Goal: Transaction & Acquisition: Download file/media

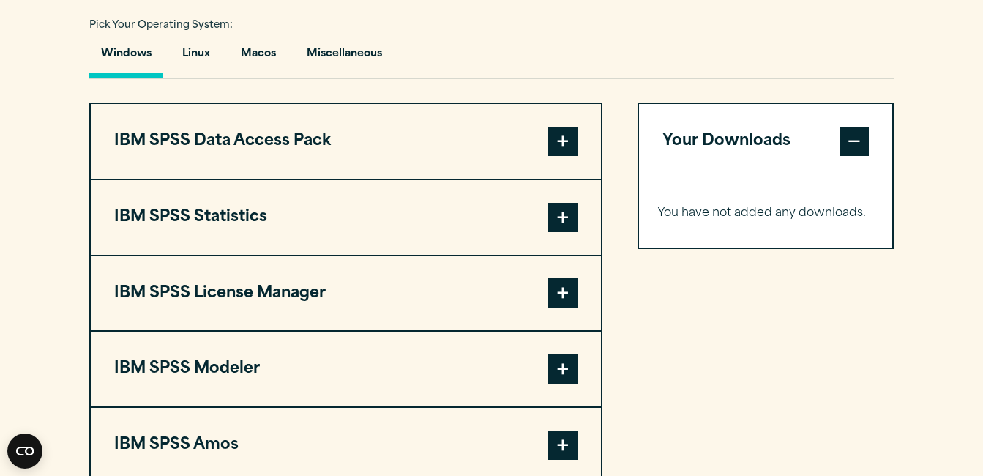
scroll to position [1172, 0]
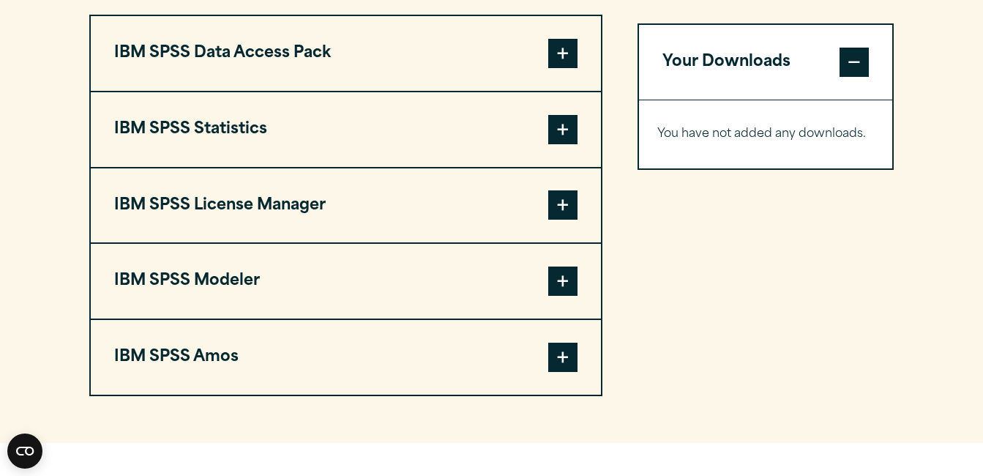
click at [552, 152] on button "IBM SPSS Statistics" at bounding box center [346, 129] width 510 height 75
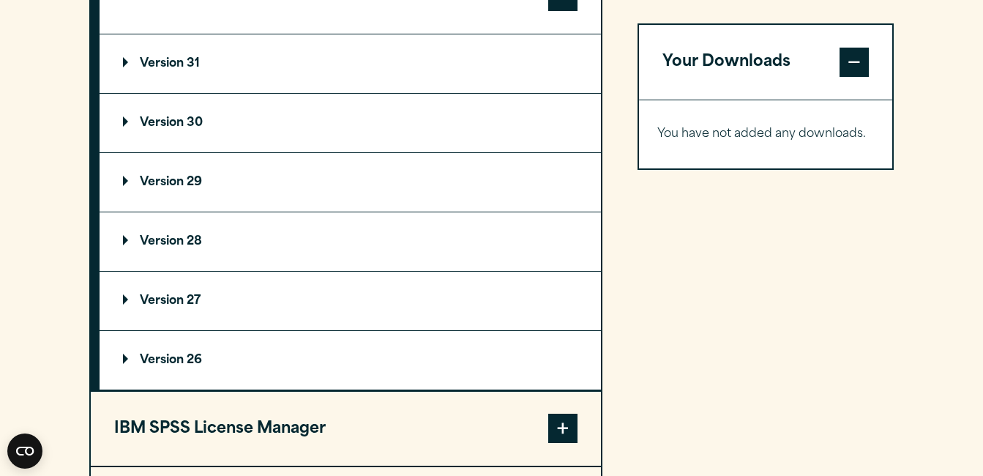
scroll to position [1245, 0]
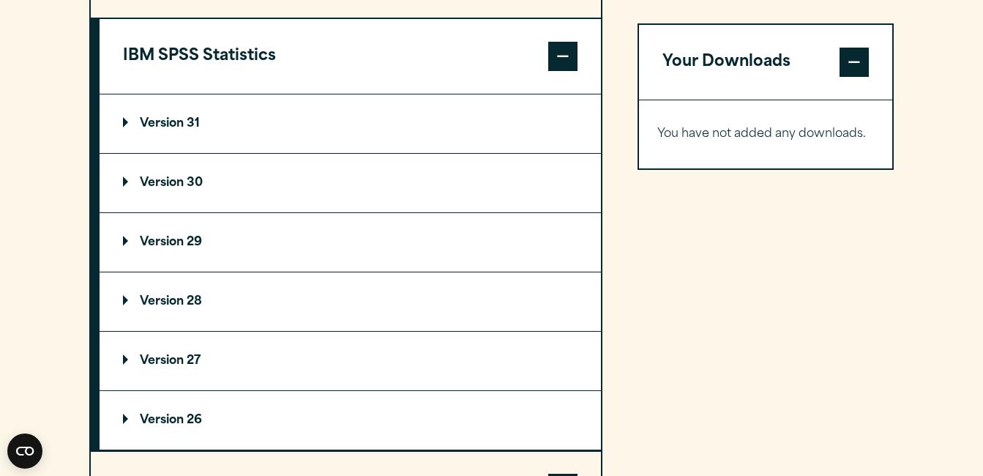
click at [241, 127] on summary "Version 31" at bounding box center [351, 123] width 502 height 59
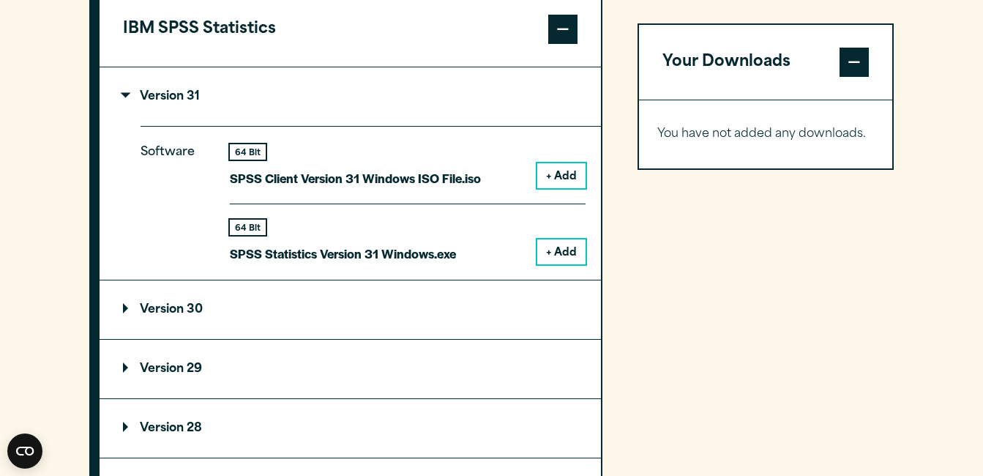
scroll to position [1318, 0]
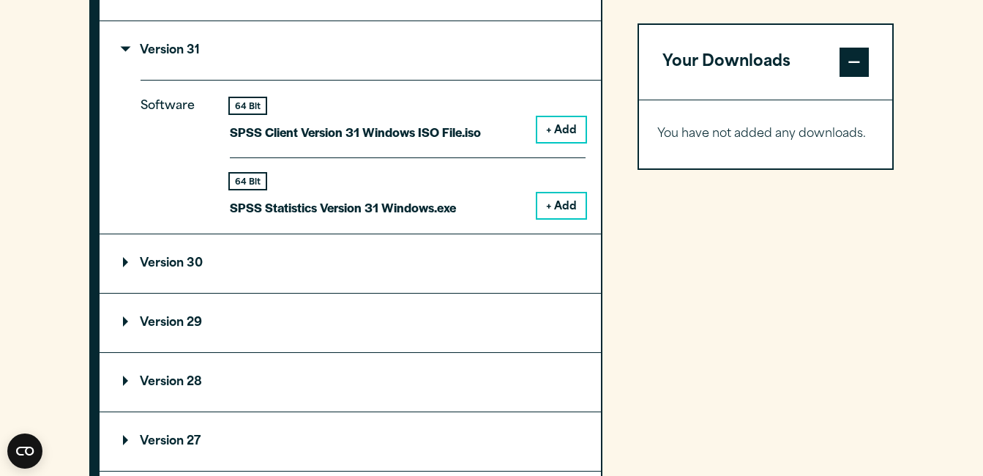
click at [209, 330] on summary "Version 29" at bounding box center [351, 323] width 502 height 59
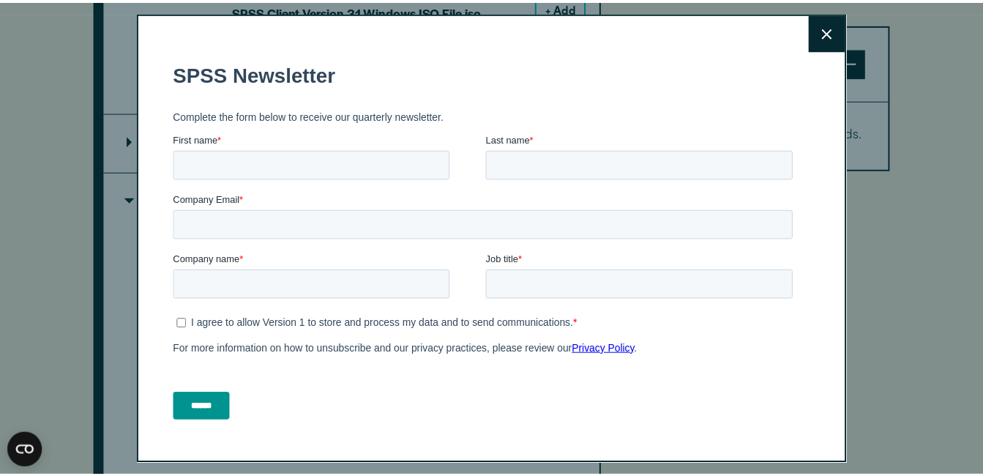
scroll to position [1464, 0]
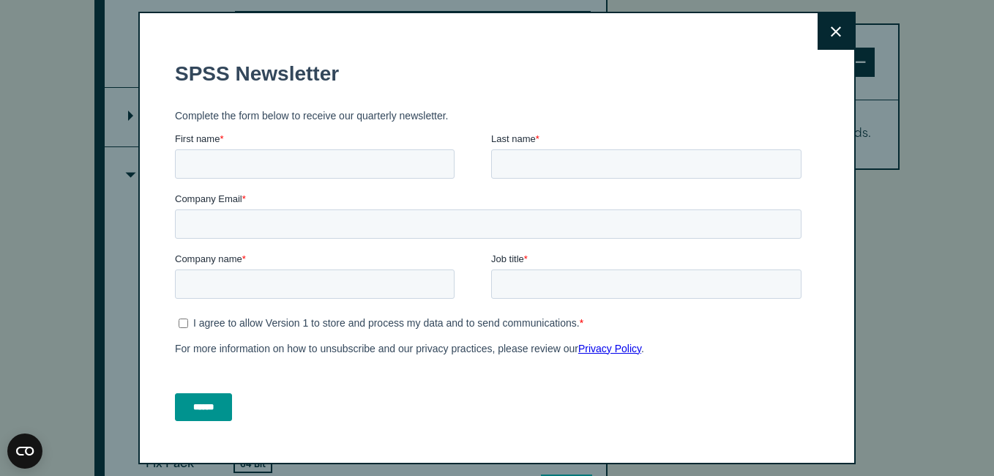
click at [795, 37] on div "Close" at bounding box center [497, 238] width 718 height 453
click at [822, 25] on button "Close" at bounding box center [836, 31] width 37 height 37
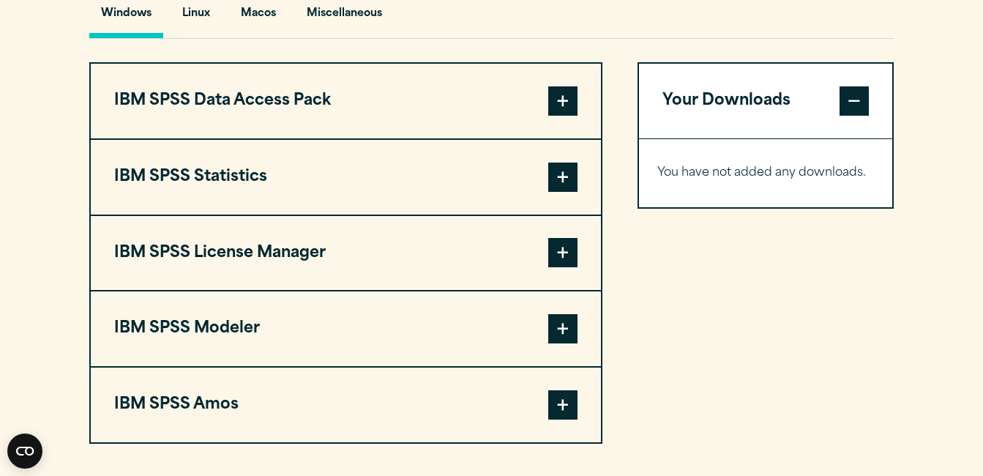
scroll to position [1098, 0]
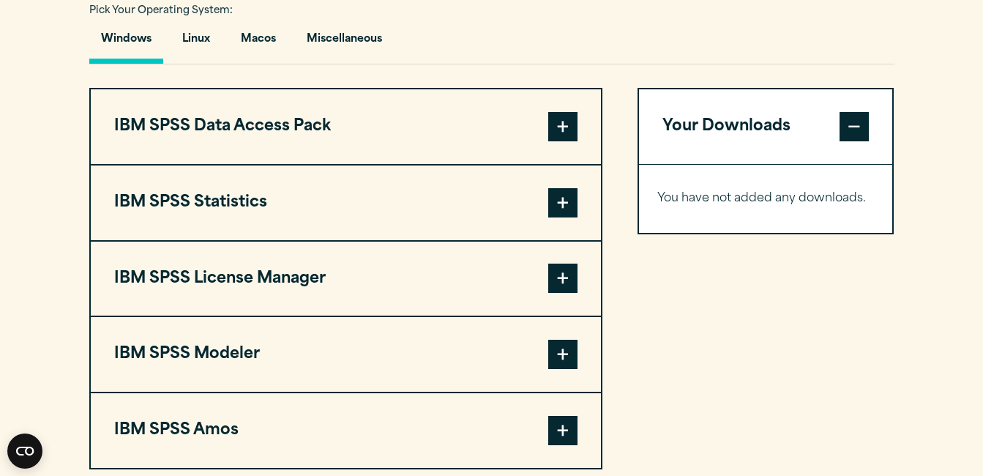
click at [326, 206] on button "IBM SPSS Statistics" at bounding box center [346, 202] width 510 height 75
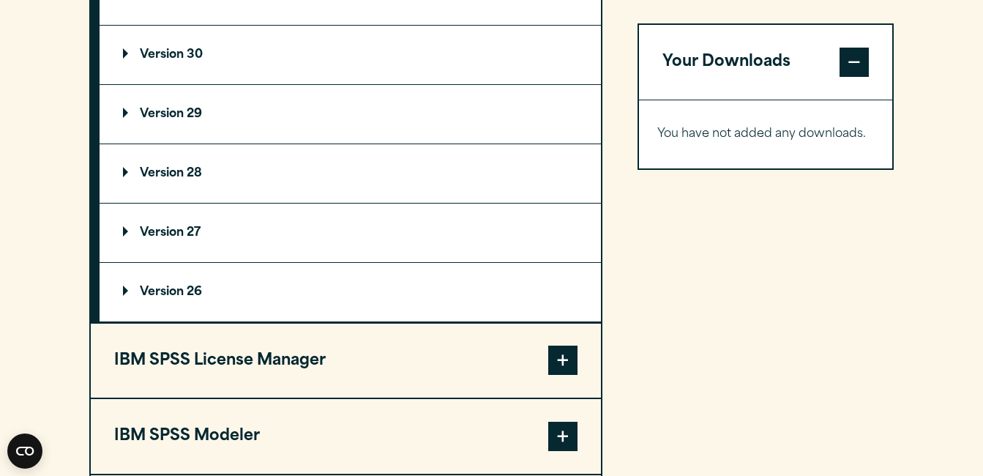
scroll to position [1318, 0]
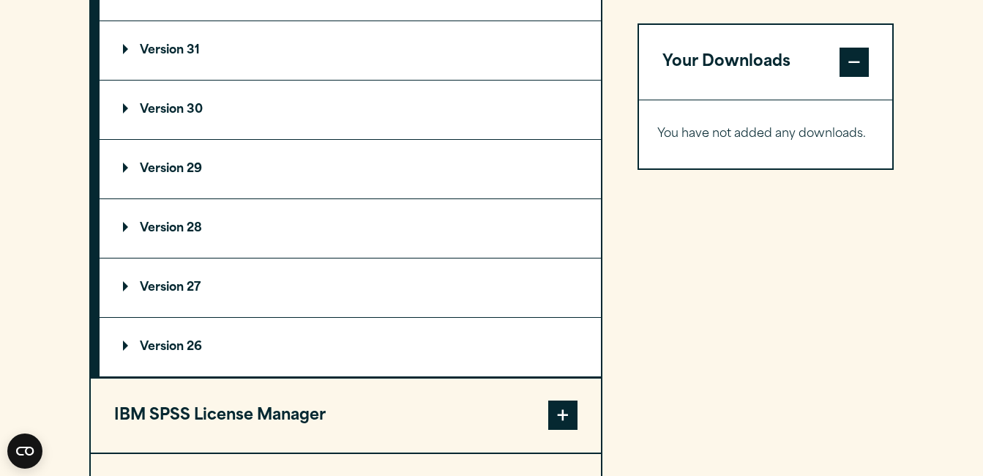
click at [282, 172] on summary "Version 29" at bounding box center [351, 169] width 502 height 59
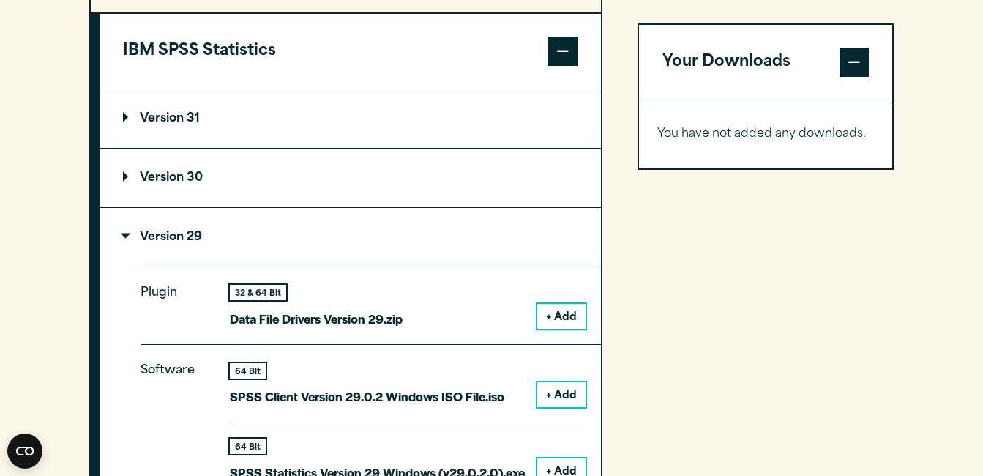
scroll to position [1245, 0]
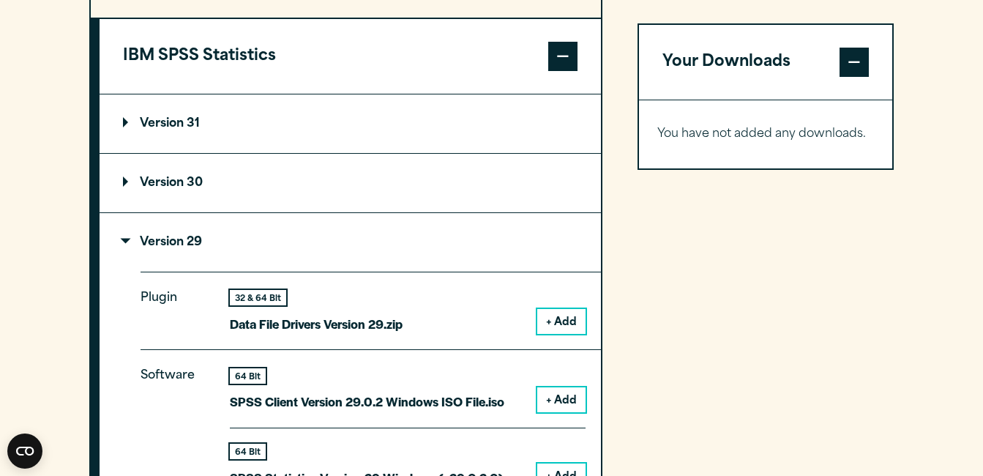
click at [270, 130] on summary "Version 31" at bounding box center [351, 123] width 502 height 59
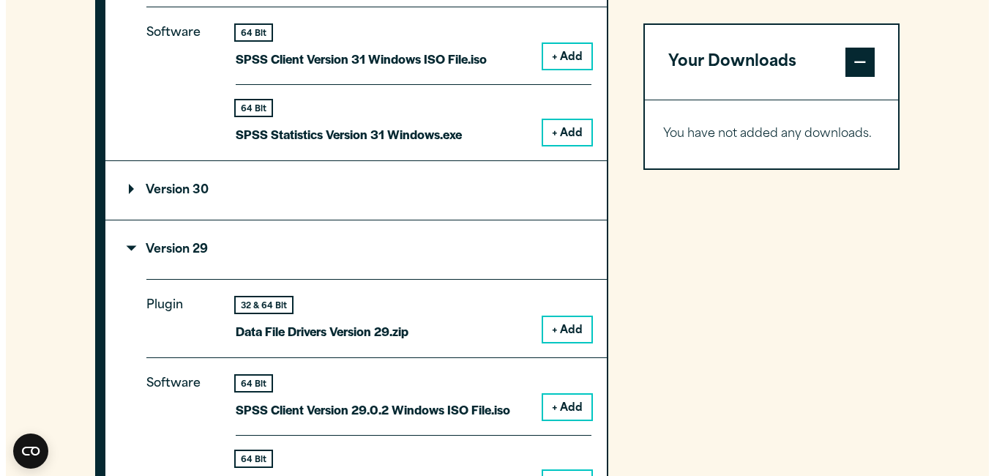
scroll to position [1464, 0]
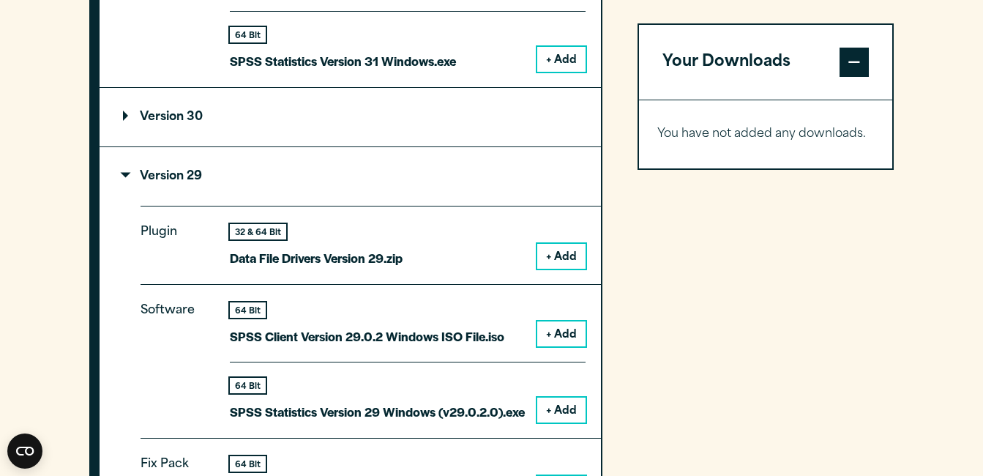
click at [558, 412] on button "+ Add" at bounding box center [561, 410] width 48 height 25
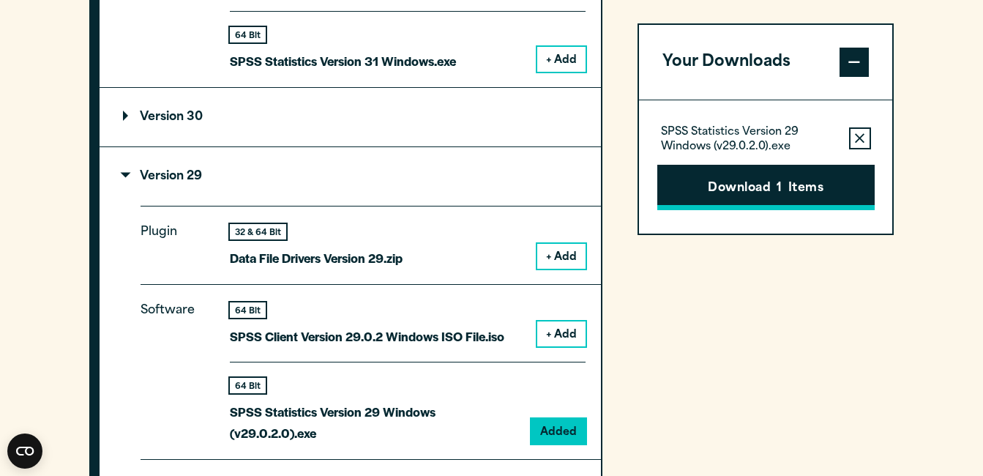
click at [737, 201] on button "Download 1 Items" at bounding box center [766, 187] width 217 height 45
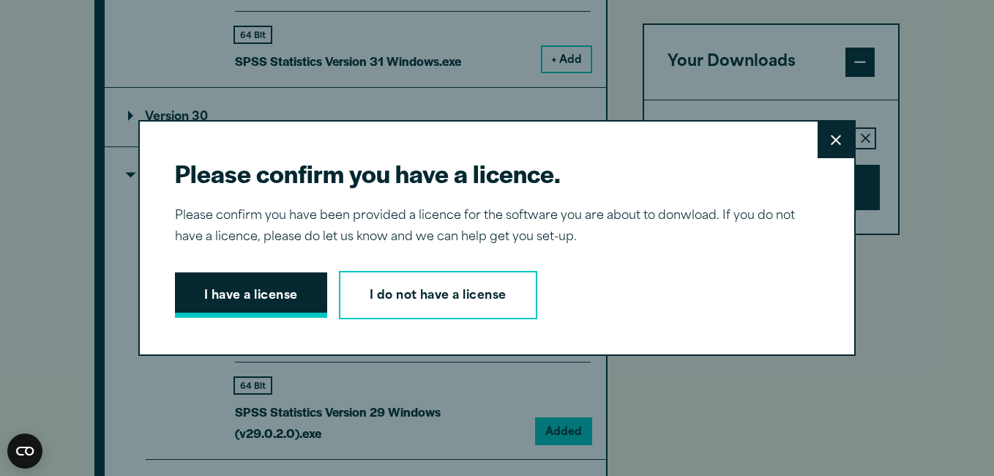
click at [248, 291] on button "I have a license" at bounding box center [251, 294] width 152 height 45
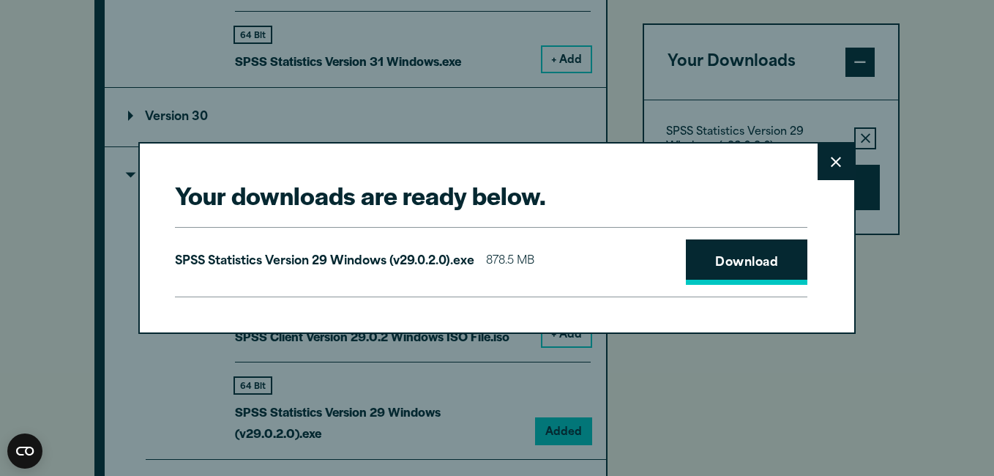
click at [771, 263] on link "Download" at bounding box center [747, 261] width 122 height 45
